Goal: Information Seeking & Learning: Learn about a topic

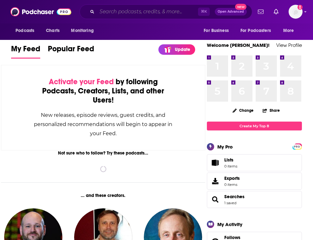
click at [112, 10] on input "Search podcasts, credits, & more..." at bounding box center [147, 12] width 101 height 10
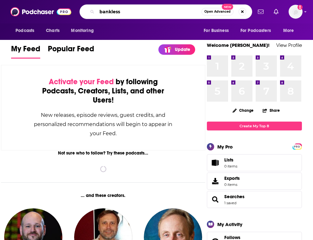
type input "bankless"
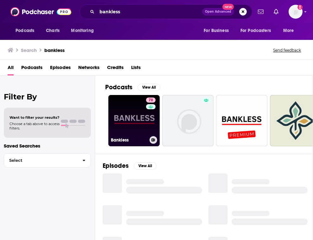
click at [128, 112] on link "78 Bankless" at bounding box center [133, 120] width 51 height 51
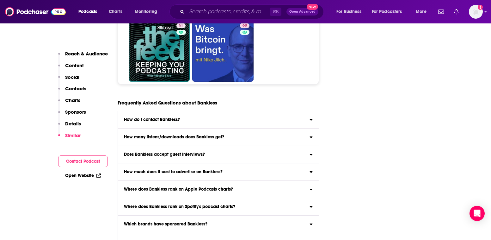
scroll to position [3253, 0]
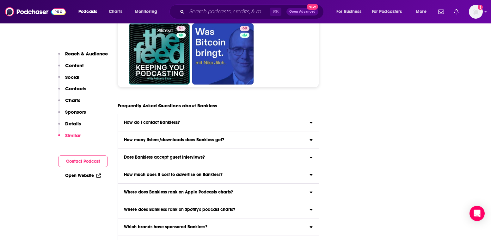
click at [239, 138] on div "How many listens/downloads does Bankless get?" at bounding box center [218, 140] width 201 height 4
click at [0, 0] on input "How many listens/downloads does Bankless get? Click here to view reach informat…" at bounding box center [0, 0] width 0 height 0
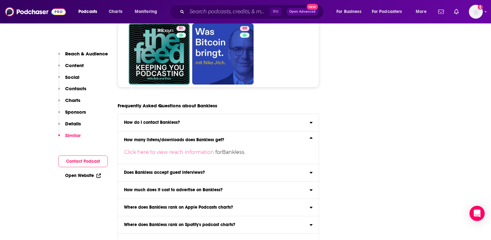
click at [245, 138] on div "How many listens/downloads does Bankless get?" at bounding box center [218, 140] width 201 height 4
click at [0, 0] on input "How many listens/downloads does Bankless get? Click here to view reach informat…" at bounding box center [0, 0] width 0 height 0
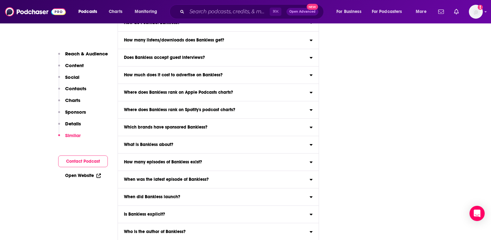
scroll to position [3364, 0]
